Goal: Navigation & Orientation: Find specific page/section

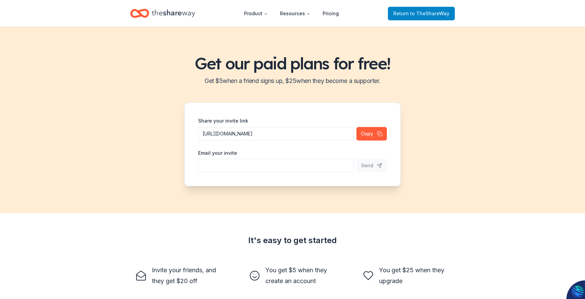
click at [412, 11] on span "Return to TheShareWay" at bounding box center [421, 13] width 56 height 8
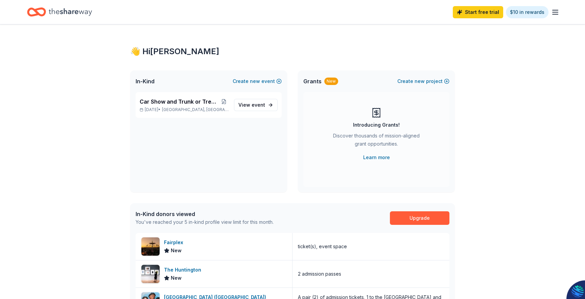
click at [411, 15] on div "Start free trial $10 in rewards" at bounding box center [292, 12] width 531 height 16
click at [252, 106] on span "event" at bounding box center [259, 105] width 14 height 6
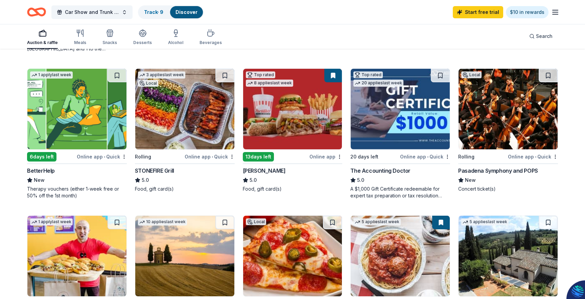
scroll to position [109, 0]
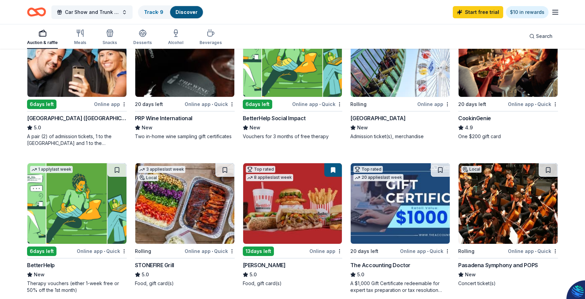
click at [554, 13] on icon "button" at bounding box center [555, 12] width 8 height 8
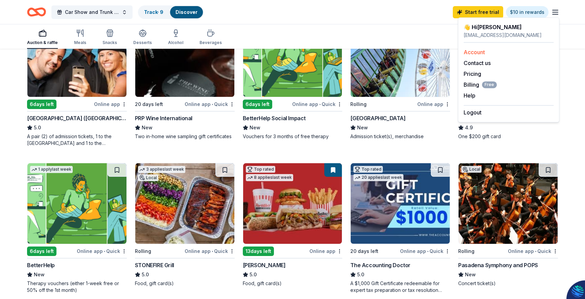
click at [472, 53] on link "Account" at bounding box center [474, 52] width 21 height 7
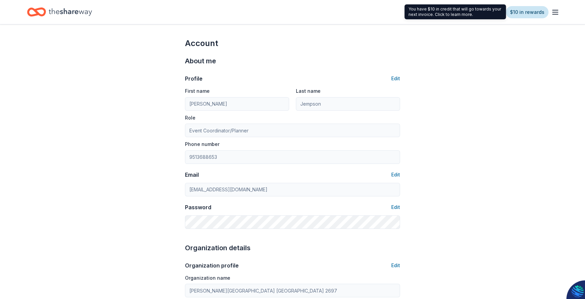
click at [523, 14] on link "$10 in rewards" at bounding box center [527, 12] width 43 height 12
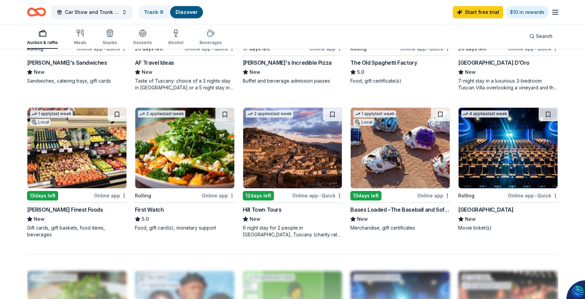
scroll to position [481, 0]
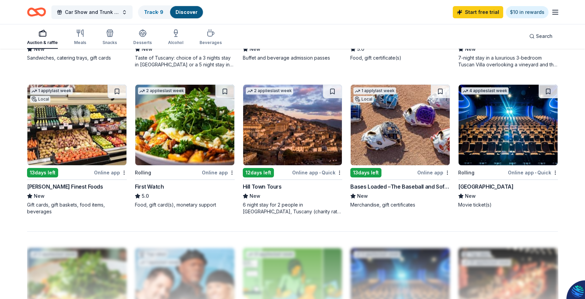
click at [113, 171] on div "Online app" at bounding box center [110, 172] width 33 height 8
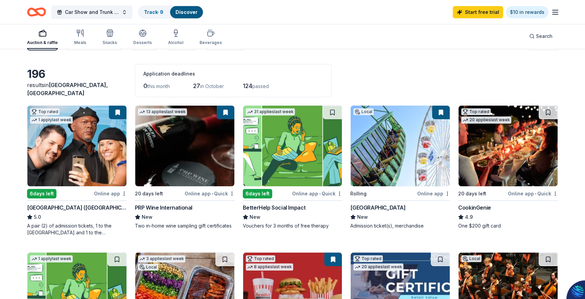
scroll to position [0, 0]
